Goal: Download file/media

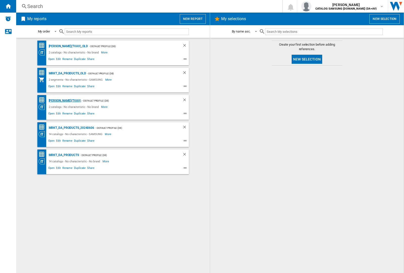
click at [56, 101] on div "[PERSON_NAME](TVAV)" at bounding box center [64, 101] width 34 height 6
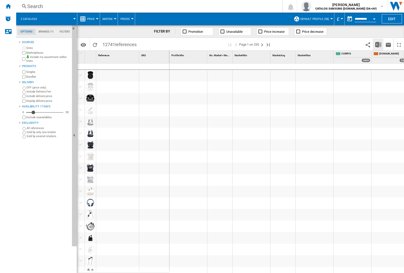
click at [378, 44] on img "Download in Excel" at bounding box center [378, 45] width 6 height 6
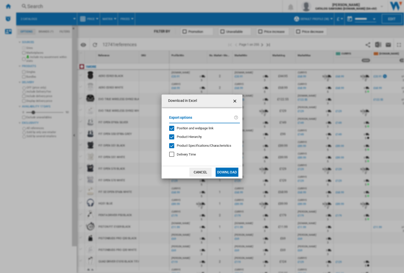
click at [202, 128] on span "Position and webpage link" at bounding box center [195, 128] width 37 height 4
click at [227, 172] on button "Download" at bounding box center [227, 172] width 23 height 9
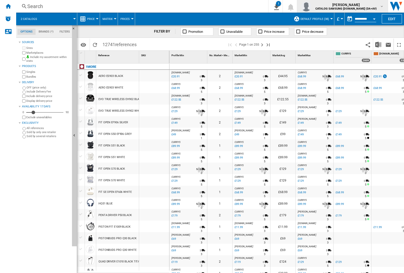
click at [311, 6] on img "button" at bounding box center [306, 6] width 10 height 10
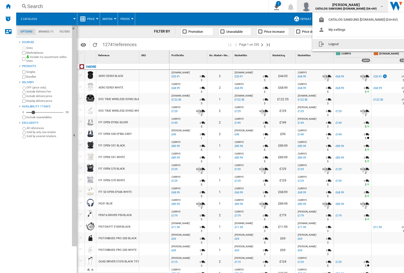
click at [351, 44] on button "Logout" at bounding box center [359, 44] width 94 height 10
